Goal: Find specific page/section: Find specific page/section

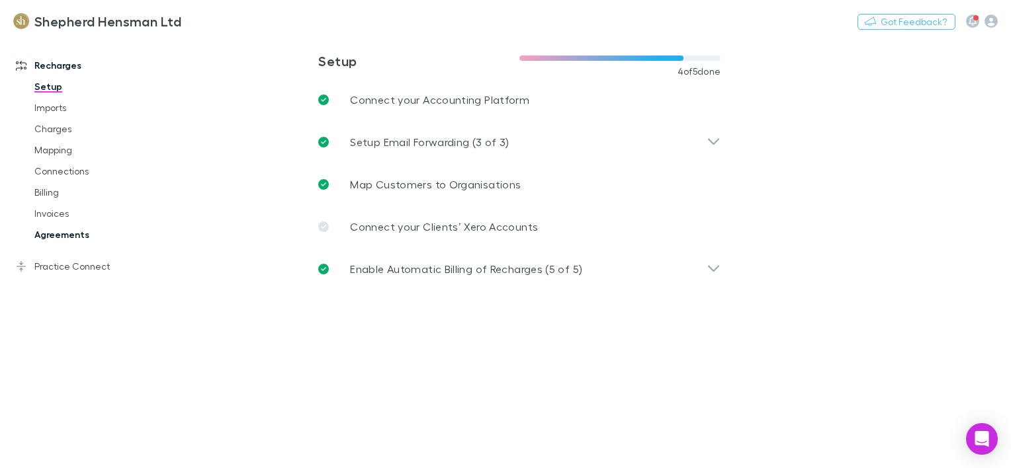
click at [66, 238] on link "Agreements" at bounding box center [97, 234] width 152 height 21
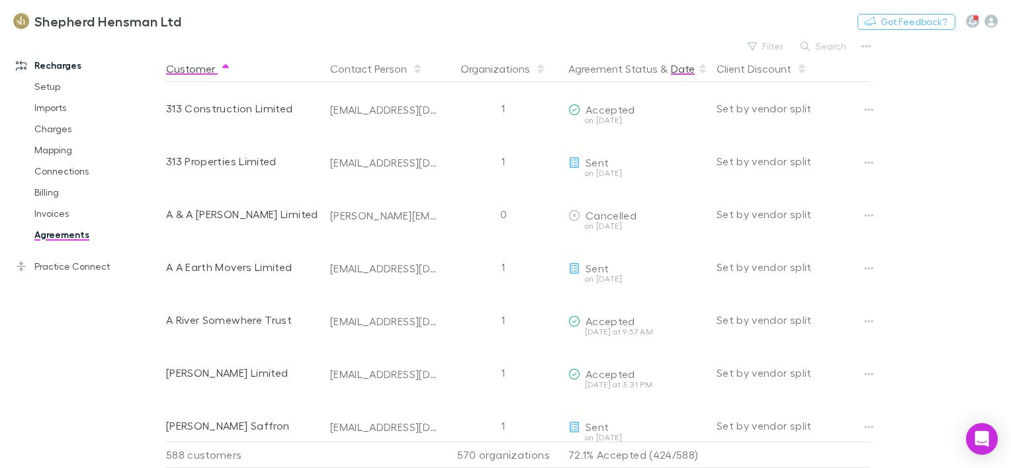
click at [688, 68] on button "Date" at bounding box center [683, 69] width 24 height 26
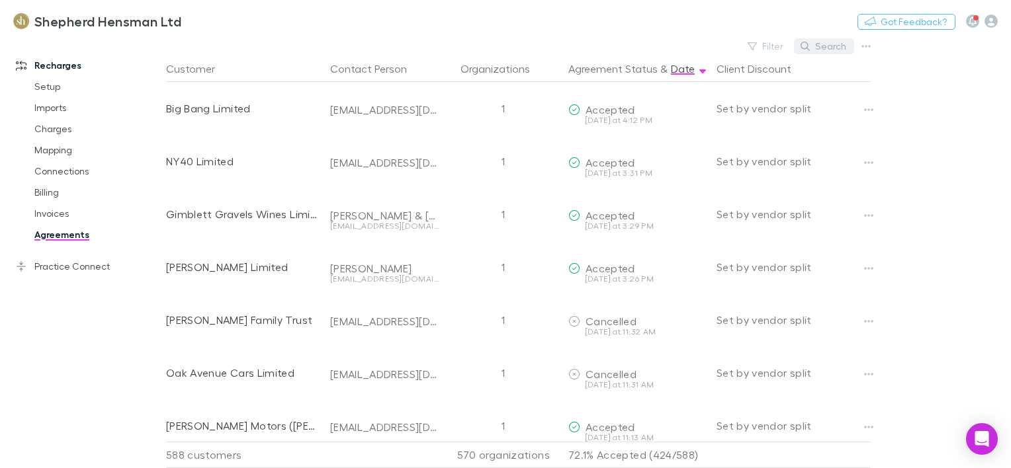
click at [839, 48] on button "Search" at bounding box center [824, 46] width 60 height 16
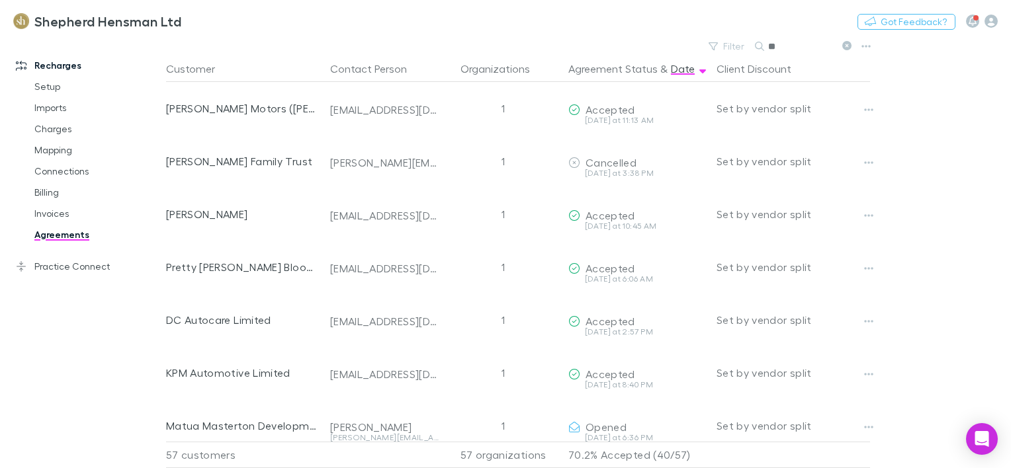
type input "*"
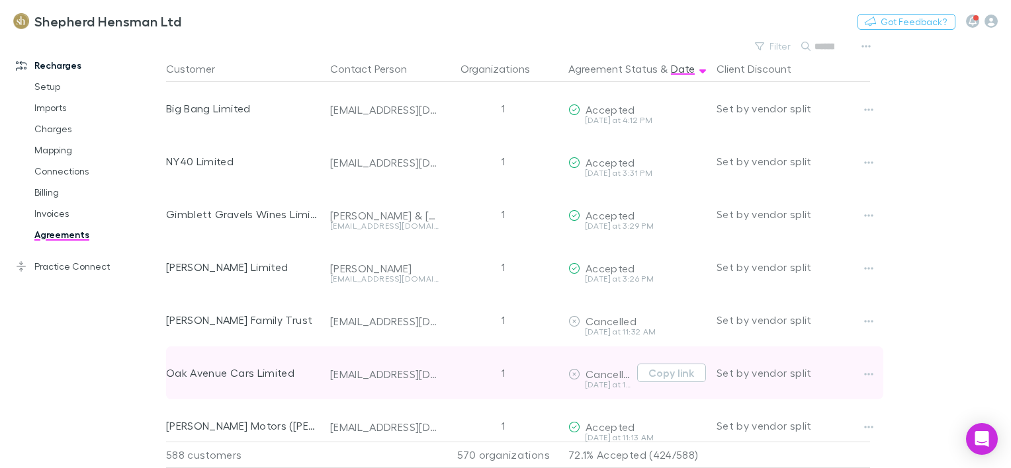
click at [422, 382] on div at bounding box center [384, 390] width 109 height 19
